Goal: Navigation & Orientation: Find specific page/section

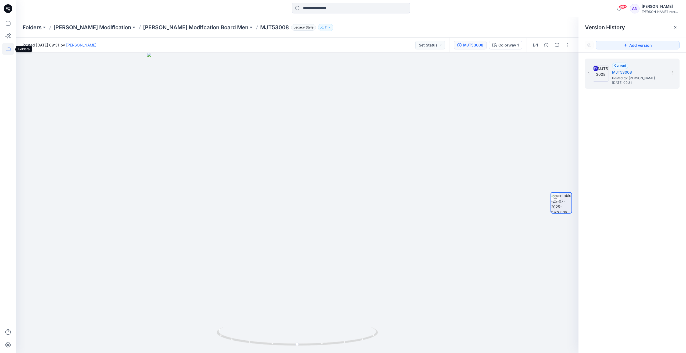
click at [8, 52] on icon at bounding box center [8, 49] width 12 height 12
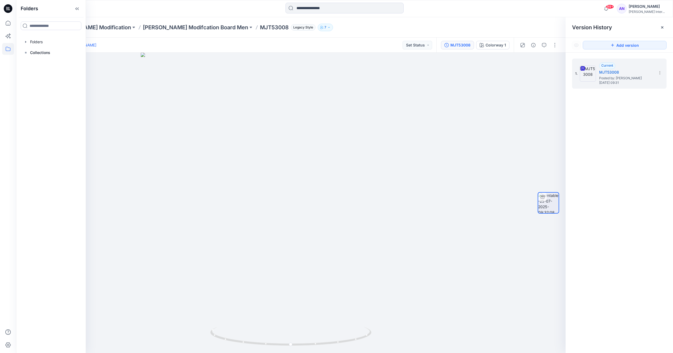
click at [644, 9] on div "[PERSON_NAME]" at bounding box center [648, 6] width 38 height 6
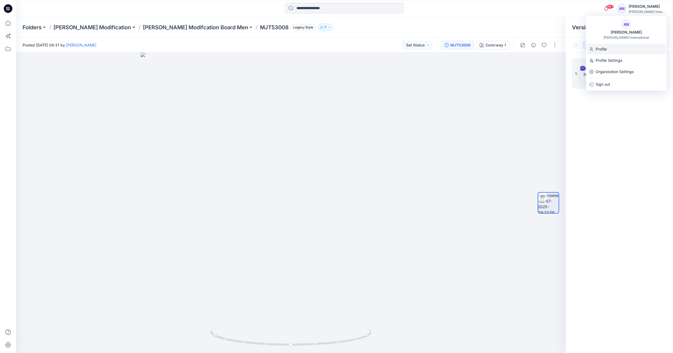
click at [604, 52] on p "Profile" at bounding box center [601, 49] width 11 height 10
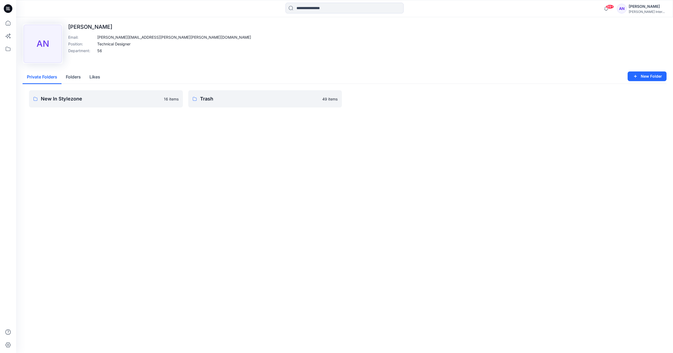
click at [70, 77] on button "Folders" at bounding box center [74, 77] width 24 height 14
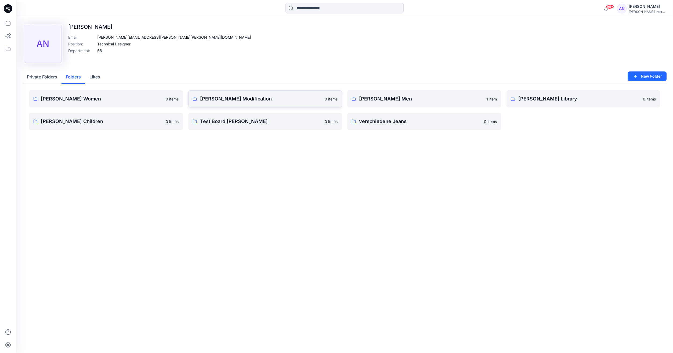
click at [230, 99] on p "[PERSON_NAME] Modification" at bounding box center [261, 99] width 122 height 8
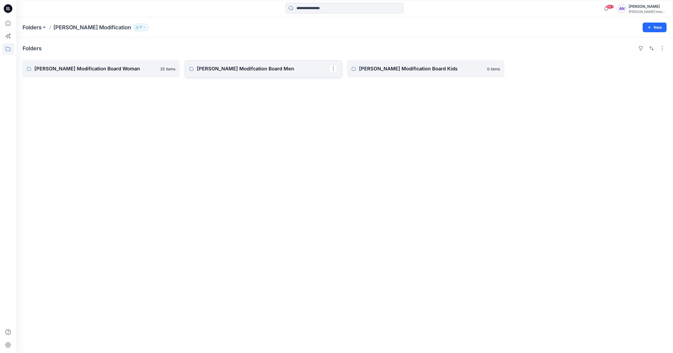
click at [248, 73] on link "[PERSON_NAME] Modifcation Board Men" at bounding box center [263, 68] width 157 height 17
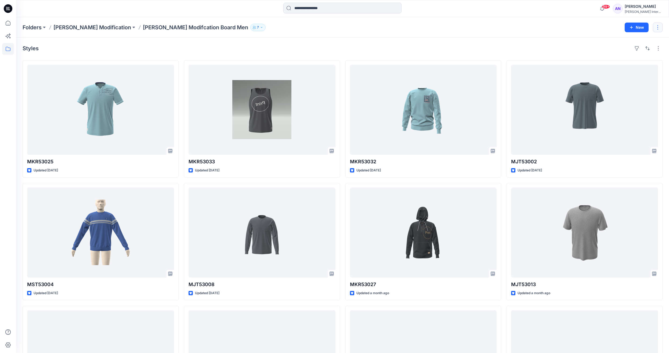
click at [659, 27] on button "button" at bounding box center [658, 28] width 10 height 10
click at [637, 29] on button "New" at bounding box center [637, 28] width 24 height 10
click at [644, 8] on div "[PERSON_NAME]" at bounding box center [644, 6] width 38 height 6
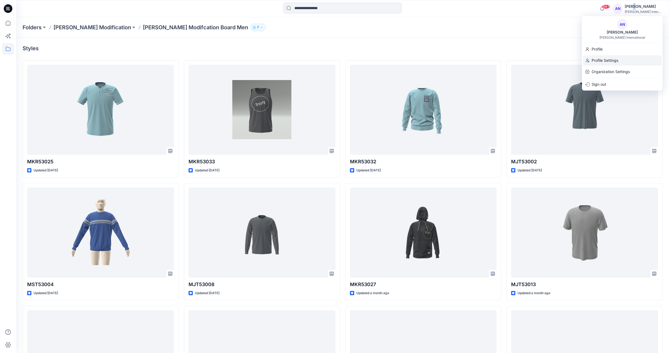
click at [602, 62] on p "Profile Settings" at bounding box center [605, 60] width 27 height 10
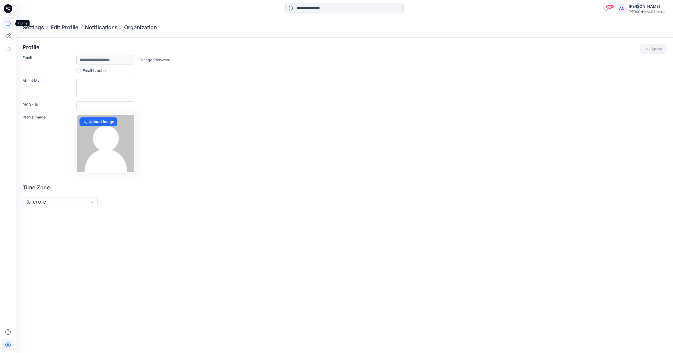
click at [5, 23] on icon at bounding box center [8, 23] width 12 height 12
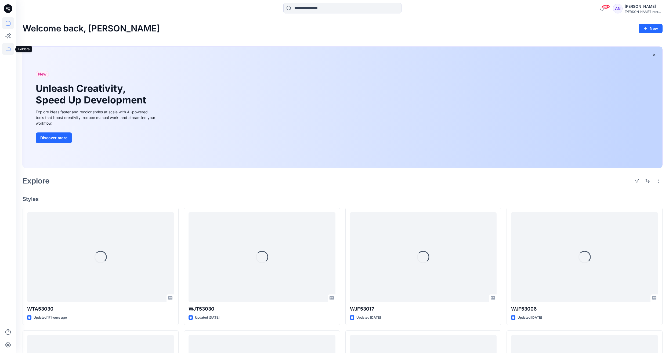
click at [9, 50] on icon at bounding box center [8, 49] width 12 height 12
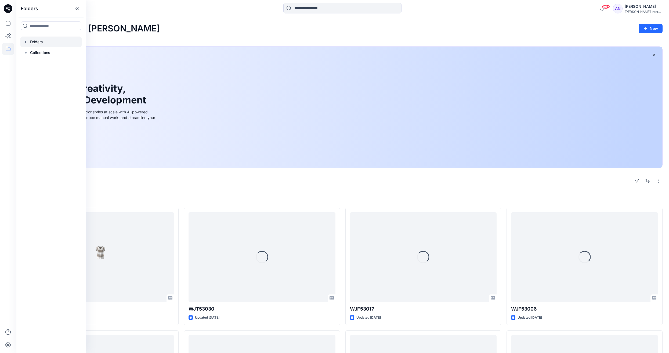
click at [34, 43] on div at bounding box center [50, 42] width 61 height 11
